Goal: Information Seeking & Learning: Learn about a topic

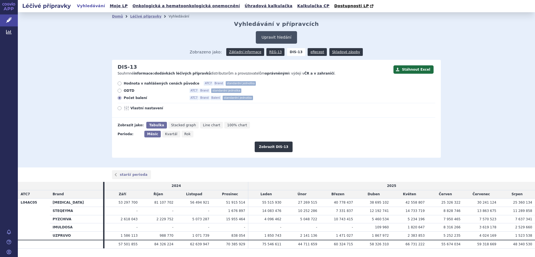
click at [269, 37] on button "Upravit hledání" at bounding box center [276, 37] width 41 height 13
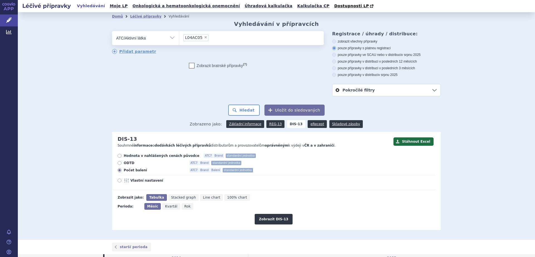
click at [204, 38] on span "×" at bounding box center [205, 37] width 3 height 3
click at [179, 38] on select "L04AC05" at bounding box center [179, 38] width 0 height 14
select select
type input "denos"
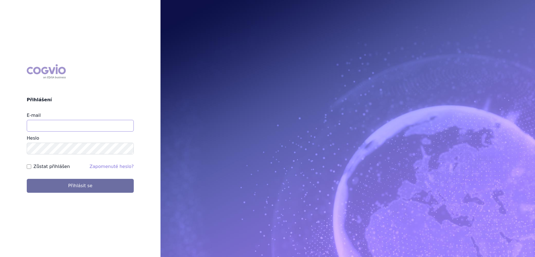
click at [93, 125] on input "E-mail" at bounding box center [80, 126] width 107 height 12
type input "gustav_sverak@accord-healthcare.com"
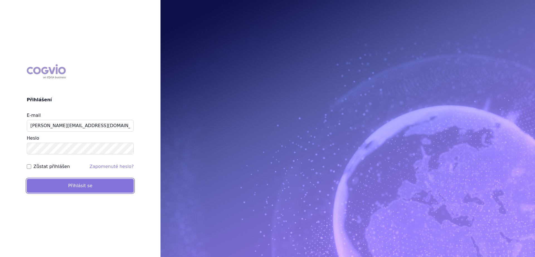
click at [72, 186] on button "Přihlásit se" at bounding box center [80, 186] width 107 height 14
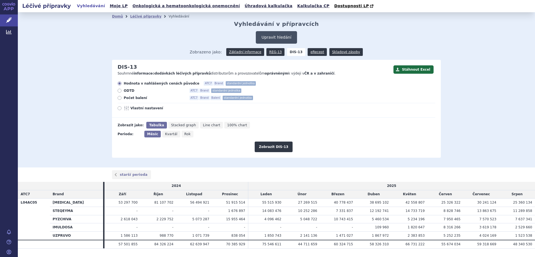
click at [264, 37] on button "Upravit hledání" at bounding box center [276, 37] width 41 height 13
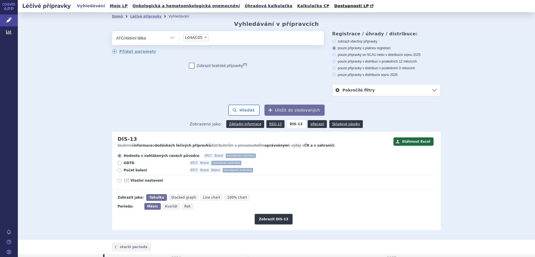
click at [204, 39] on span "×" at bounding box center [205, 37] width 3 height 3
click at [179, 39] on select "L04AC05" at bounding box center [179, 38] width 0 height 14
select select
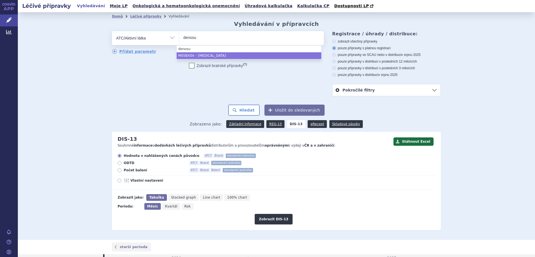
type input "denosu"
select select "M05BX04"
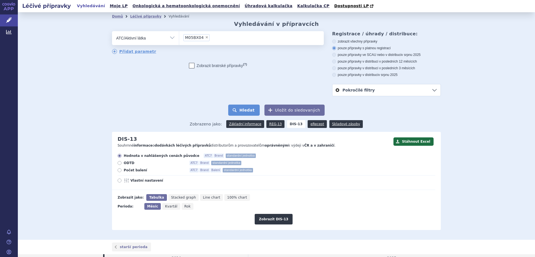
click at [237, 111] on button "Hledat" at bounding box center [243, 110] width 31 height 11
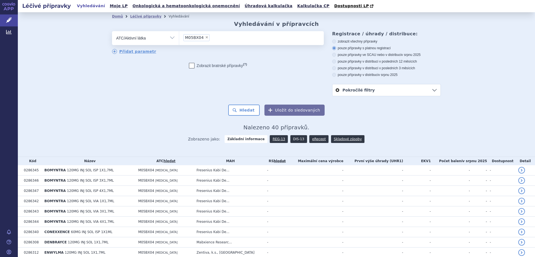
click at [292, 139] on link "DIS-13" at bounding box center [298, 139] width 17 height 8
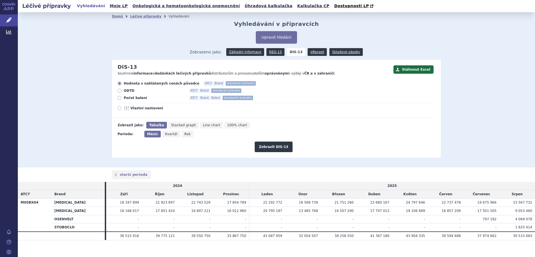
click at [132, 99] on span "Počet balení" at bounding box center [154, 98] width 61 height 4
click at [122, 99] on input "Počet balení ATC7 Brand Balení standardní jednotka" at bounding box center [120, 99] width 4 height 4
radio input "true"
click at [269, 147] on button "Zobrazit DIS-13" at bounding box center [274, 147] width 38 height 11
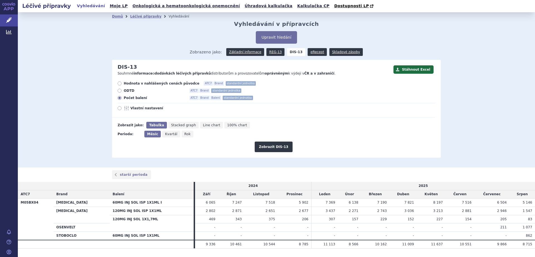
scroll to position [14, 0]
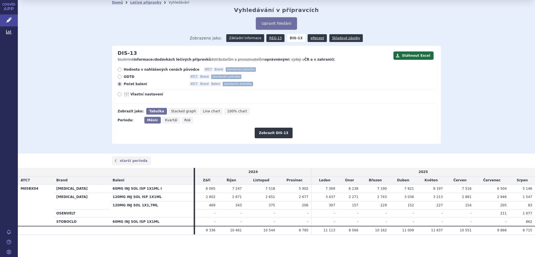
click at [244, 39] on link "Základní informace" at bounding box center [245, 38] width 38 height 8
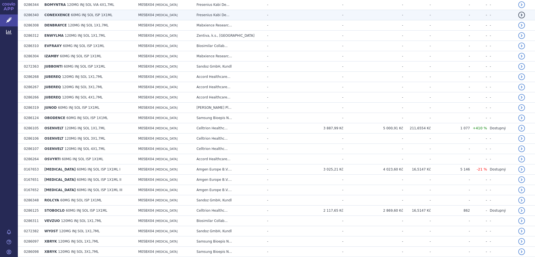
scroll to position [240, 0]
